Goal: Information Seeking & Learning: Learn about a topic

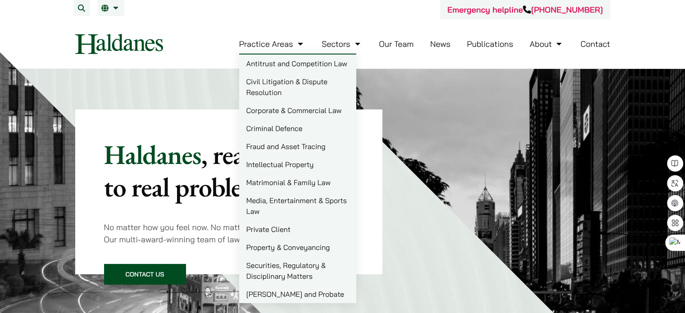
click at [285, 88] on link "Civil Litigation & Dispute Resolution" at bounding box center [297, 87] width 117 height 29
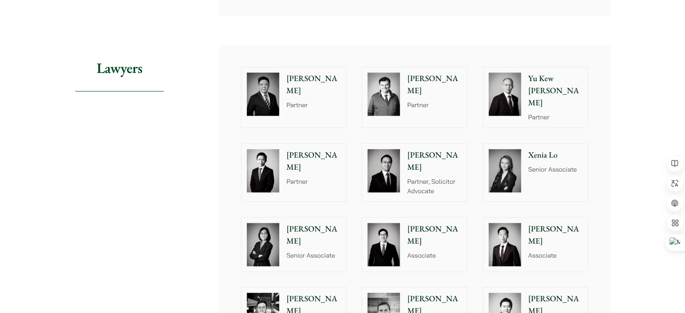
scroll to position [856, 0]
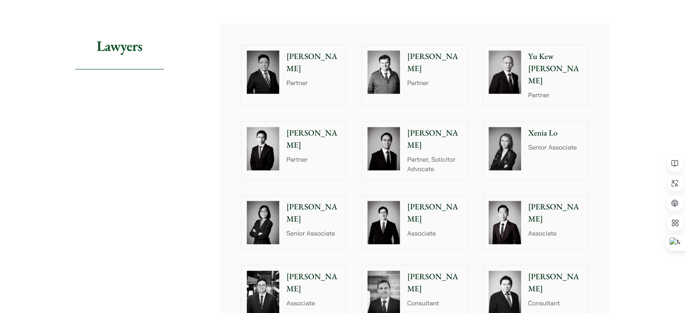
click at [446, 205] on div "Patrick Lui Associate" at bounding box center [436, 222] width 62 height 54
click at [559, 201] on p "Jacky Tsai" at bounding box center [555, 213] width 54 height 24
click at [548, 143] on p "Senior Associate" at bounding box center [555, 147] width 54 height 9
click at [310, 78] on p "Partner" at bounding box center [313, 82] width 54 height 9
click at [404, 77] on div at bounding box center [383, 72] width 43 height 54
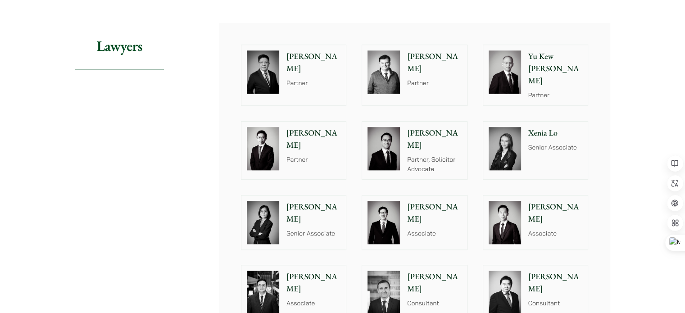
click at [541, 82] on div "Yu Kew Leung Partner" at bounding box center [557, 75] width 62 height 60
click at [319, 150] on div "Henry Ma Partner" at bounding box center [316, 151] width 62 height 58
click at [281, 219] on div at bounding box center [262, 222] width 43 height 54
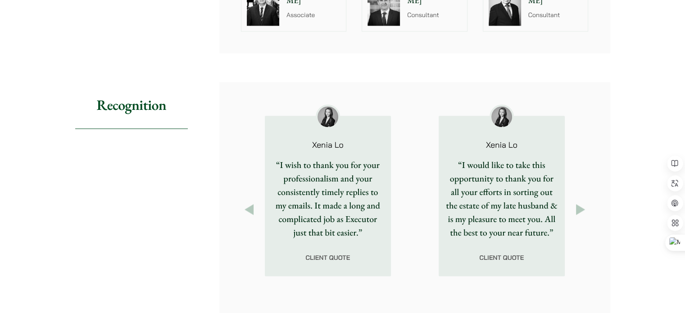
scroll to position [1171, 0]
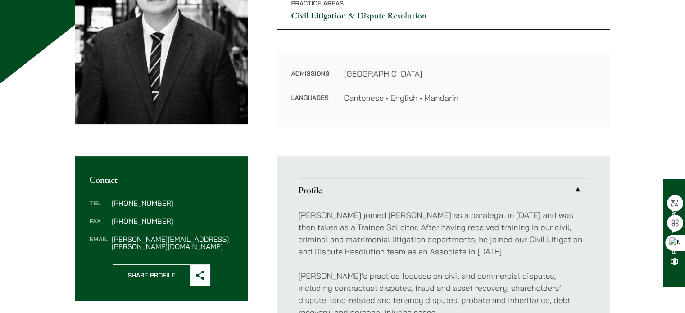
scroll to position [45, 0]
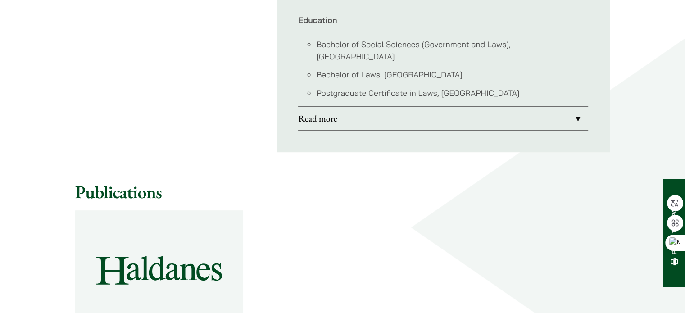
scroll to position [540, 0]
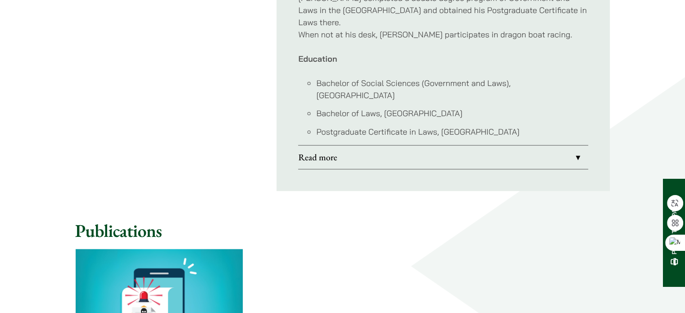
click at [497, 145] on link "Read more" at bounding box center [443, 156] width 290 height 23
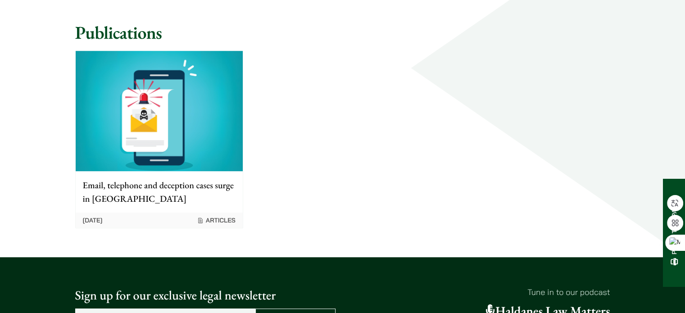
scroll to position [270, 0]
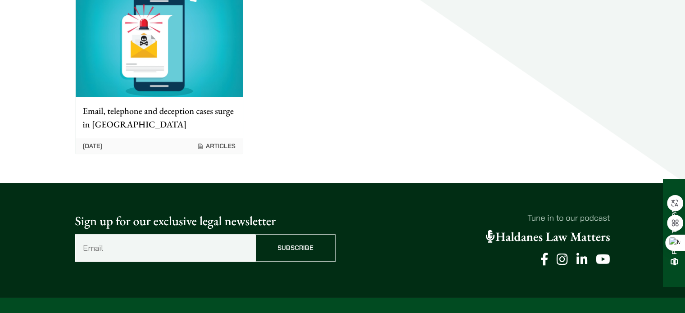
scroll to position [886, 0]
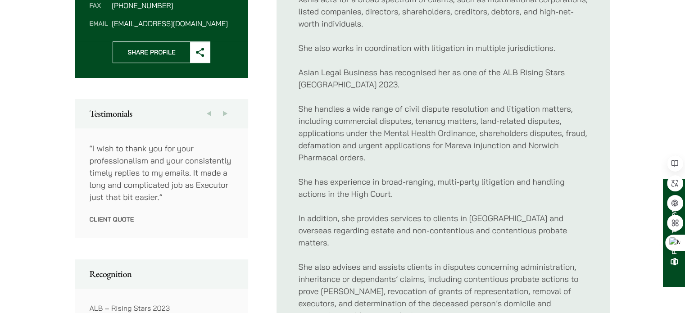
scroll to position [495, 0]
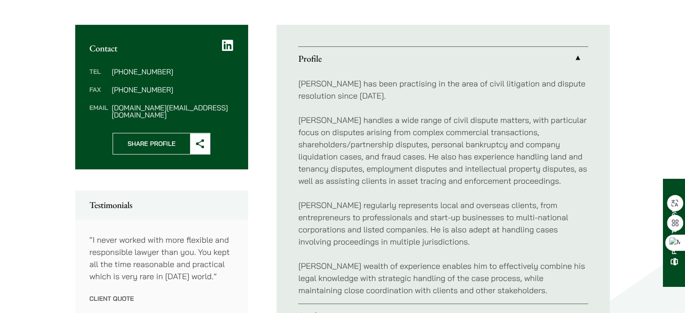
scroll to position [360, 0]
